Goal: Information Seeking & Learning: Learn about a topic

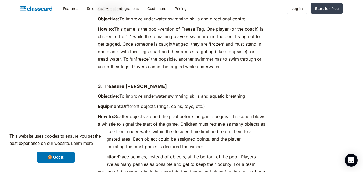
scroll to position [2275, 0]
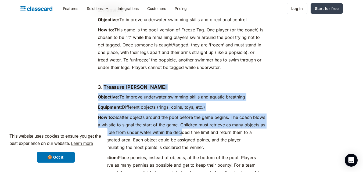
drag, startPoint x: 104, startPoint y: 64, endPoint x: 202, endPoint y: 113, distance: 108.9
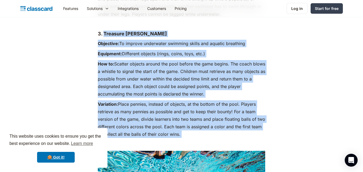
scroll to position [2299, 0]
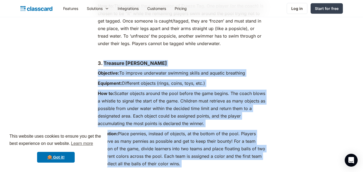
copy div "Treasure [PERSON_NAME] Objective: To improve underwater swimming skills and aqu…"
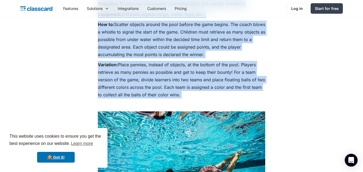
scroll to position [2369, 0]
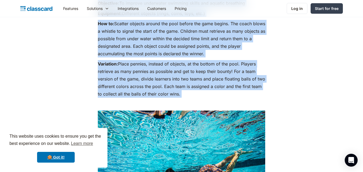
click at [173, 119] on img at bounding box center [181, 173] width 167 height 125
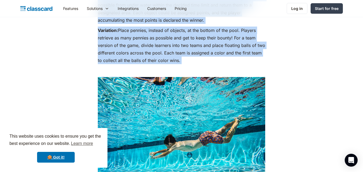
scroll to position [2420, 0]
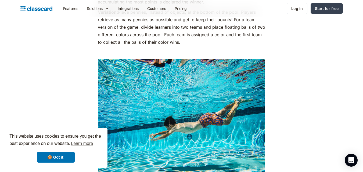
click at [215, 102] on img at bounding box center [181, 121] width 167 height 125
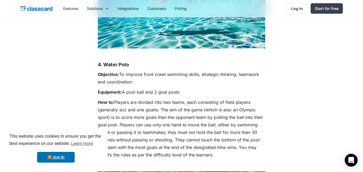
scroll to position [2557, 0]
drag, startPoint x: 104, startPoint y: 41, endPoint x: 233, endPoint y: 132, distance: 156.9
copy div "Water Polo Objective: To improve front crawl swimming skills, strategic thinkin…"
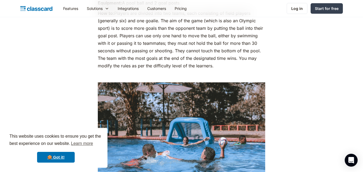
scroll to position [2672, 0]
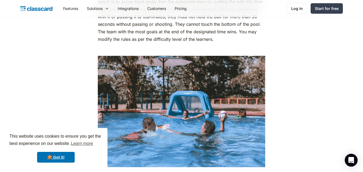
click at [171, 112] on img at bounding box center [181, 111] width 167 height 111
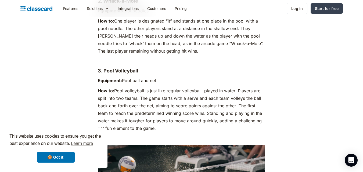
scroll to position [3010, 0]
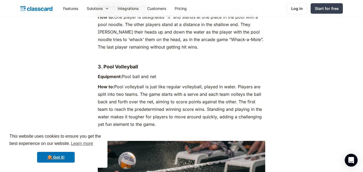
drag, startPoint x: 104, startPoint y: 43, endPoint x: 175, endPoint y: 101, distance: 91.5
copy div "Pool Volleyball Equipment: Pool ball and net How to: Pool volleyball is just li…"
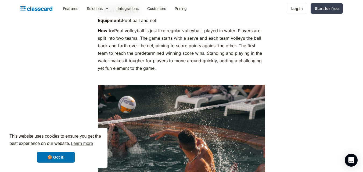
scroll to position [3080, 0]
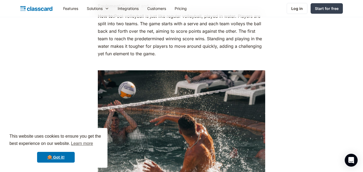
click at [189, 70] on img at bounding box center [181, 131] width 167 height 123
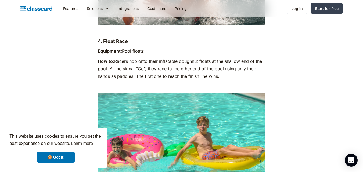
scroll to position [3246, 0]
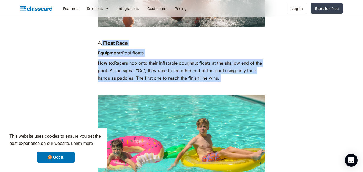
drag, startPoint x: 102, startPoint y: 21, endPoint x: 222, endPoint y: 60, distance: 125.8
copy div "Float Race Equipment: Pool floats How to: Racers hop onto their inflatable doug…"
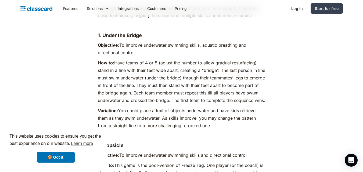
scroll to position [2135, 0]
